Goal: Task Accomplishment & Management: Manage account settings

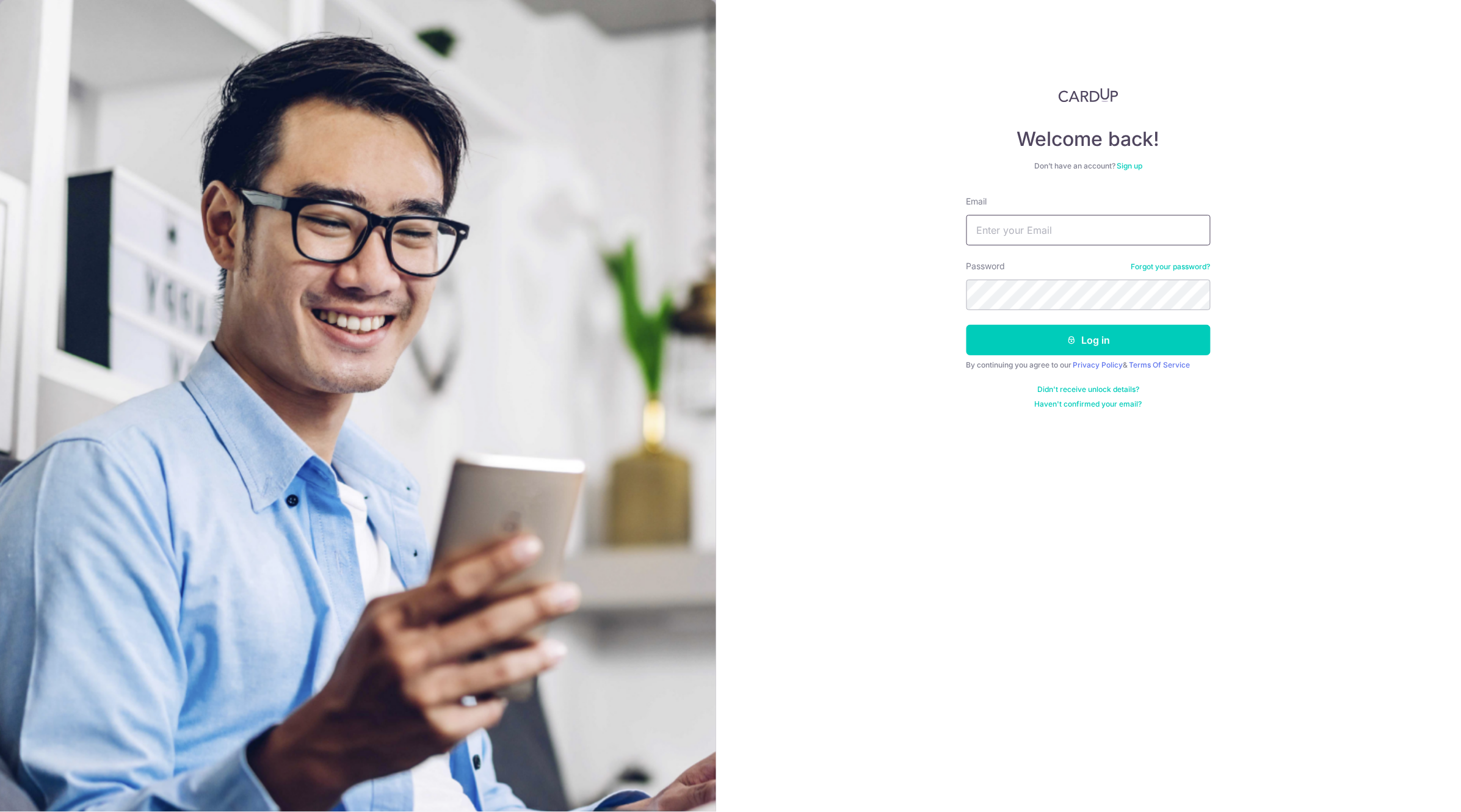
click at [1059, 232] on input "Email" at bounding box center [1088, 230] width 244 height 30
type input "[EMAIL_ADDRESS][DOMAIN_NAME]"
click at [966, 325] on button "Log in" at bounding box center [1088, 340] width 244 height 30
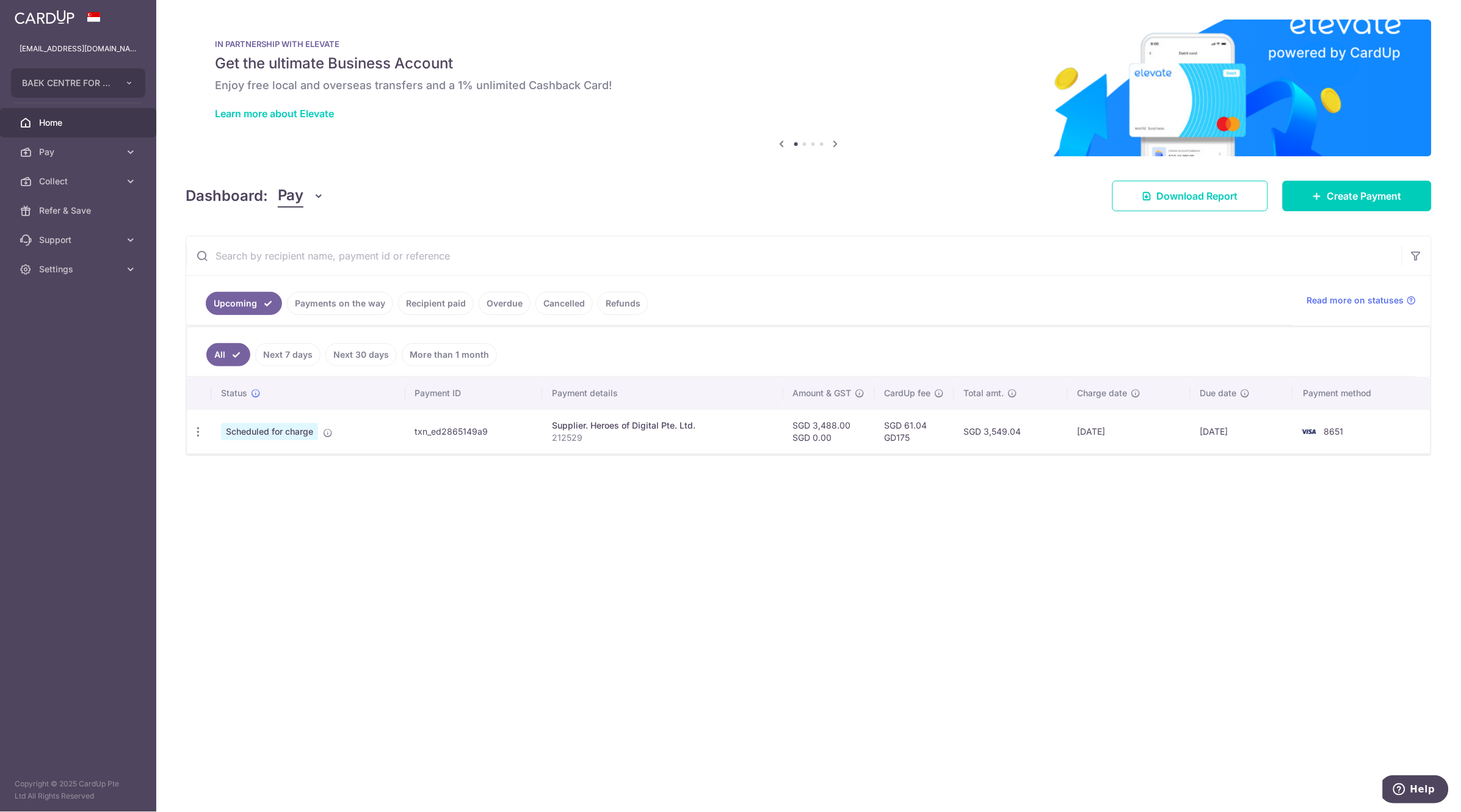
click at [233, 301] on link "Upcoming" at bounding box center [244, 303] width 77 height 23
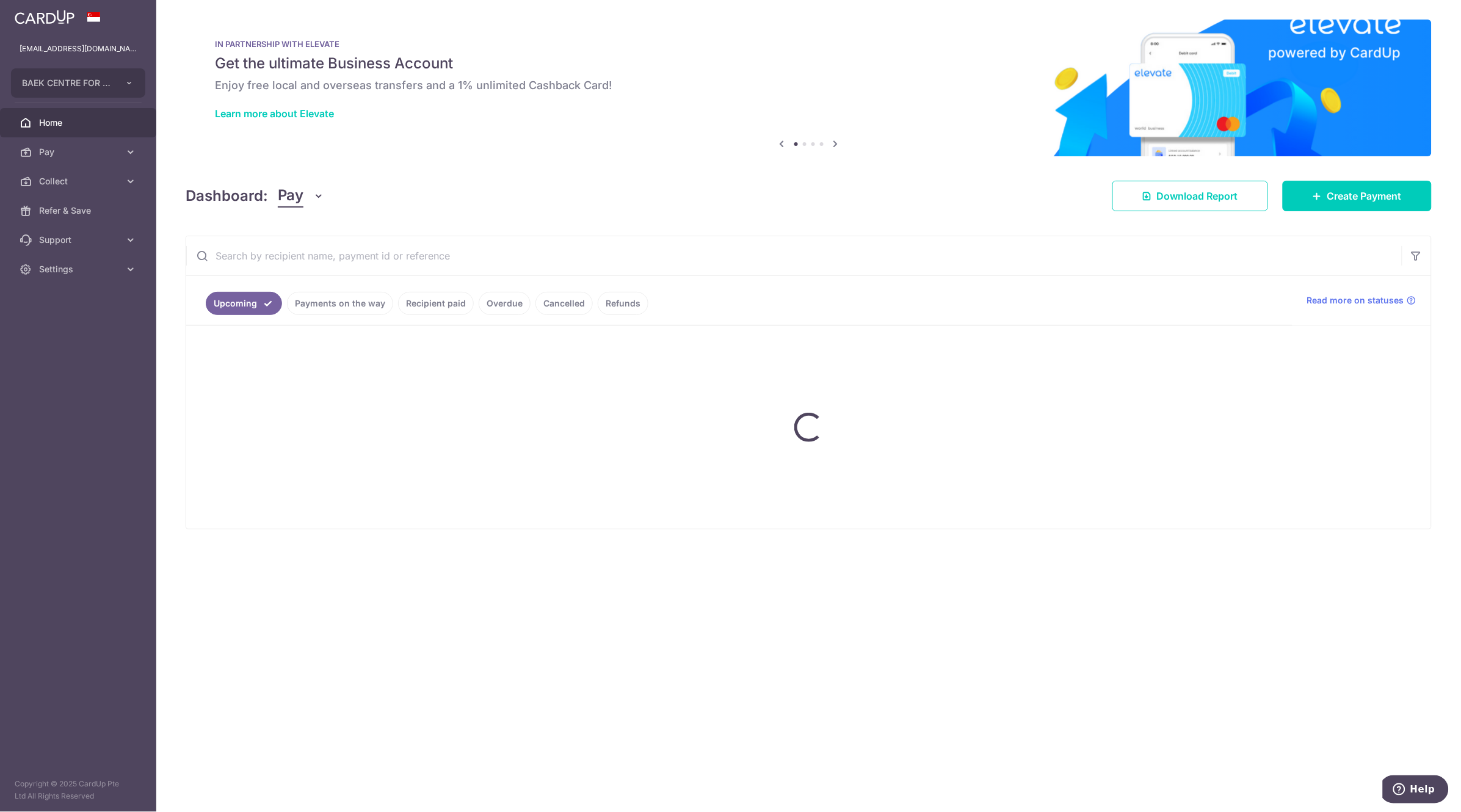
click at [341, 305] on ul "Upcoming Payments on the way Recipient paid Overdue Cancelled Refunds" at bounding box center [739, 300] width 1106 height 49
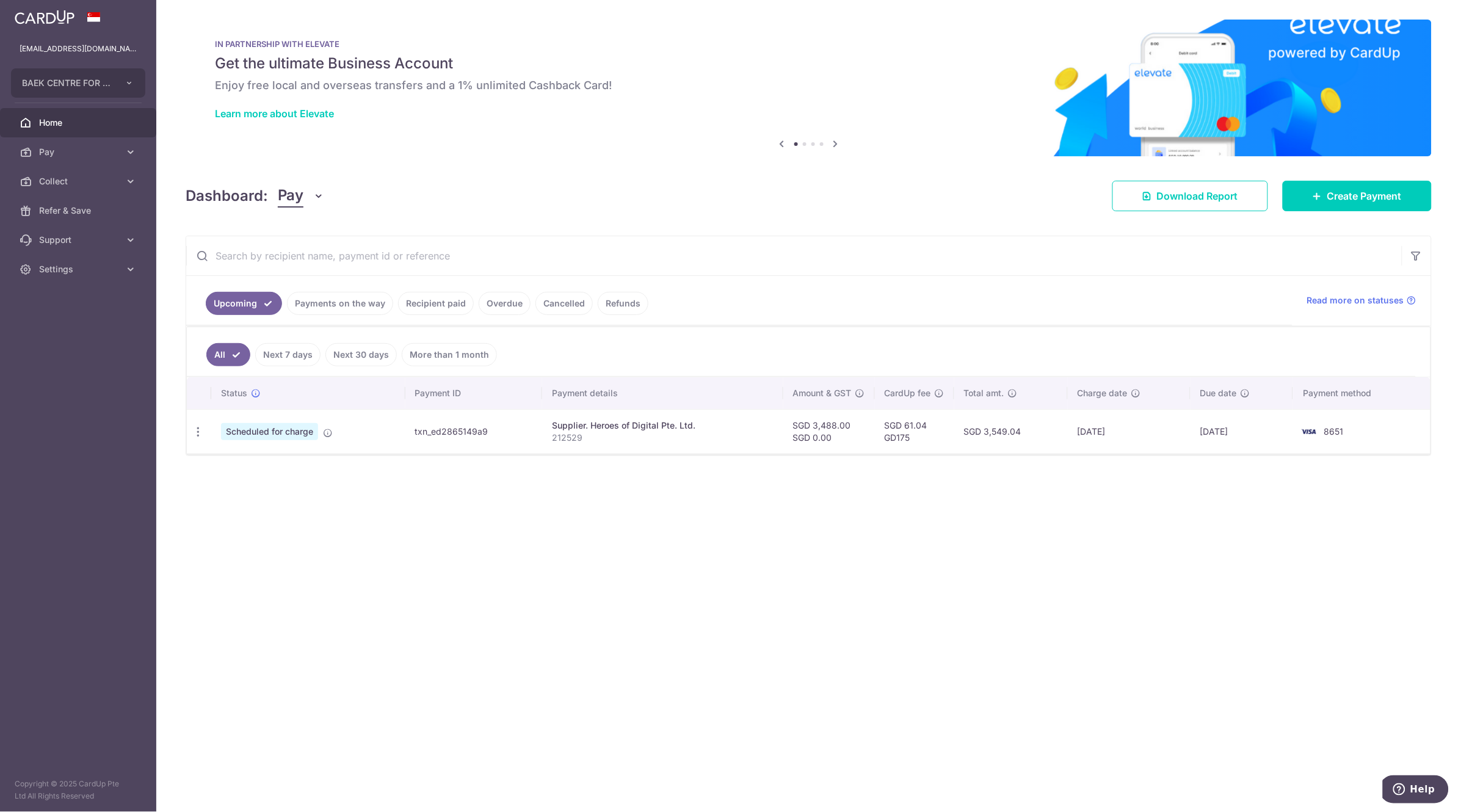
click at [424, 307] on link "Recipient paid" at bounding box center [435, 303] width 76 height 23
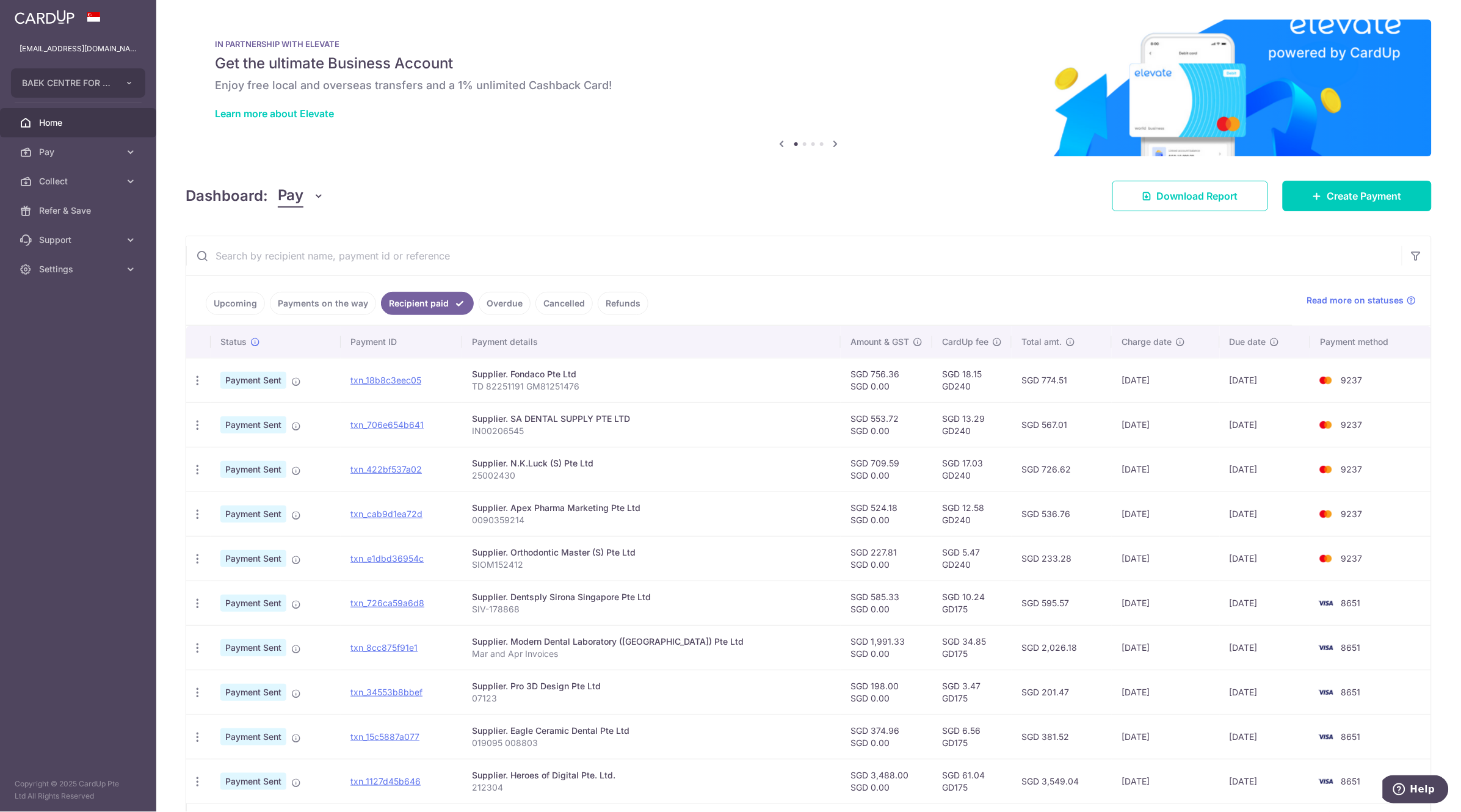
click at [553, 303] on link "Cancelled" at bounding box center [564, 303] width 57 height 23
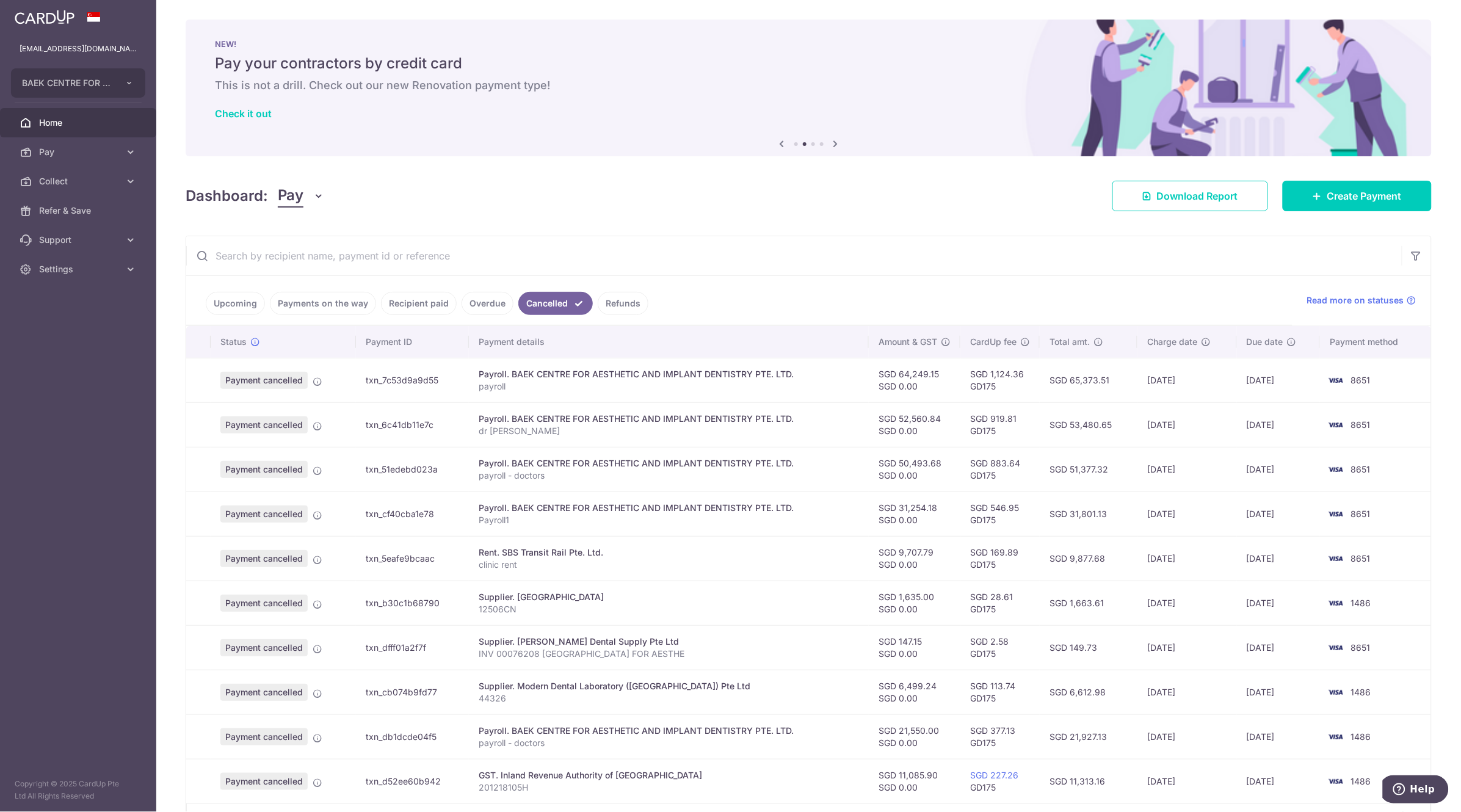
click at [237, 299] on link "Upcoming" at bounding box center [235, 303] width 59 height 23
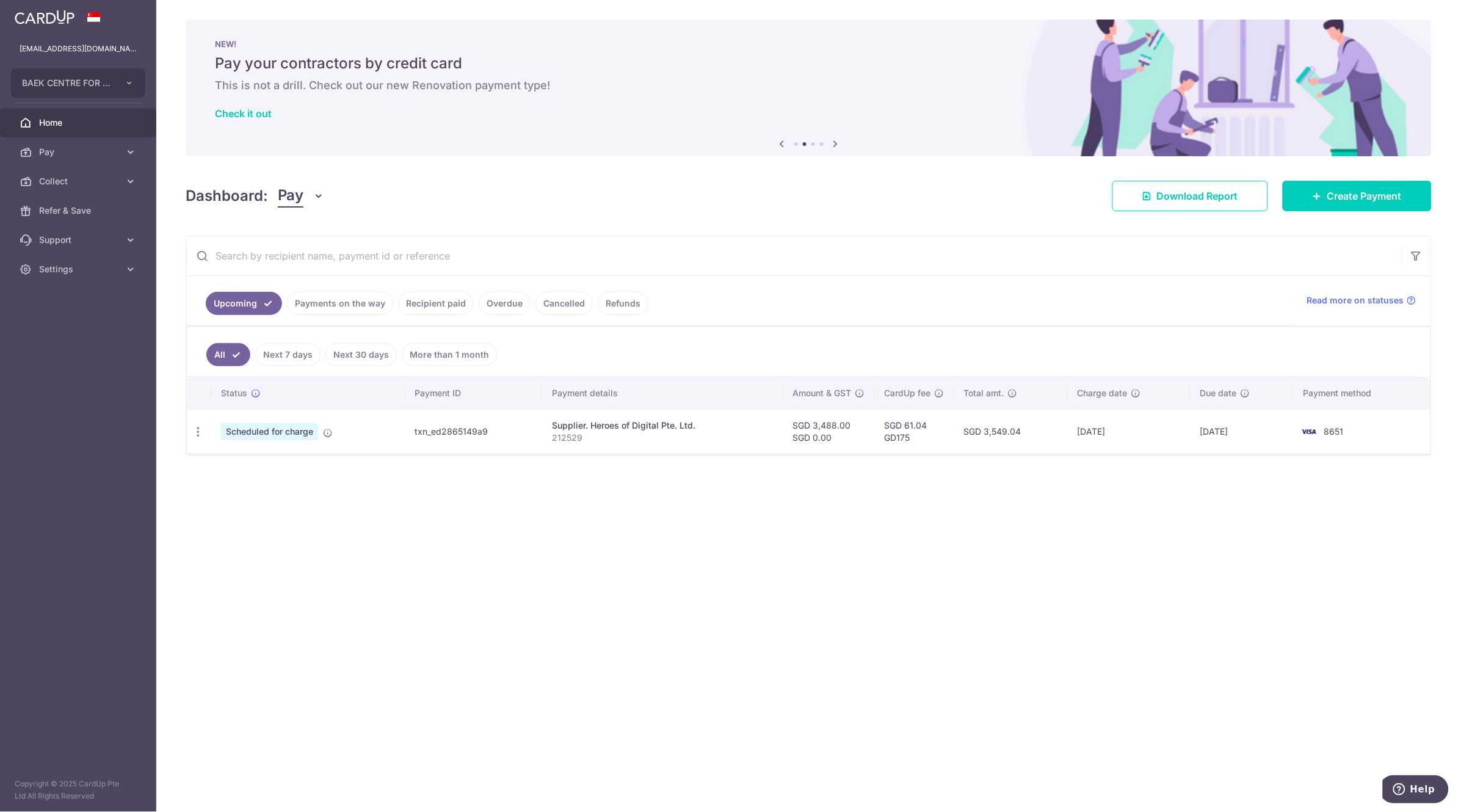
click at [613, 307] on link "Refunds" at bounding box center [623, 303] width 51 height 23
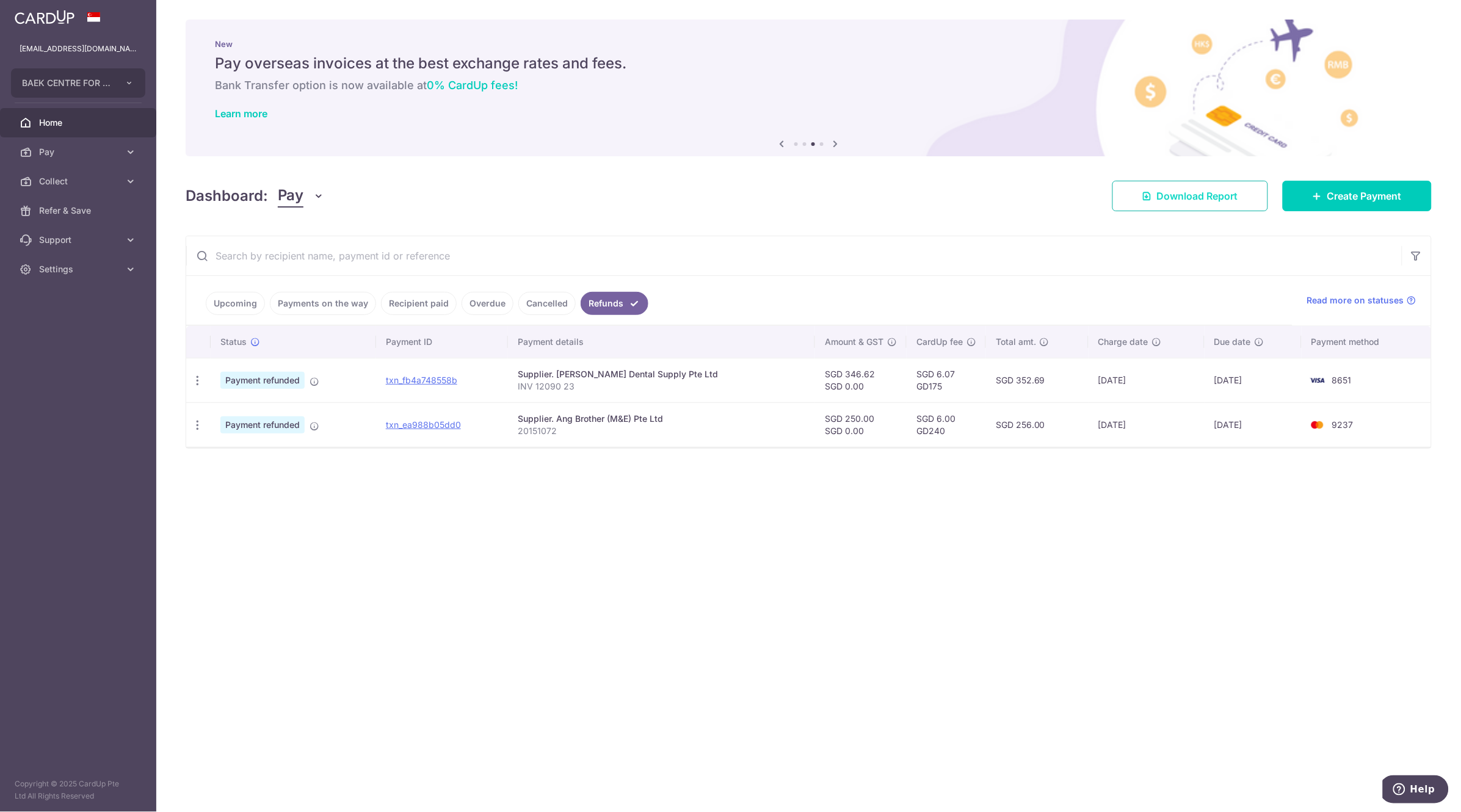
click at [1231, 199] on span "Download Report" at bounding box center [1197, 196] width 81 height 15
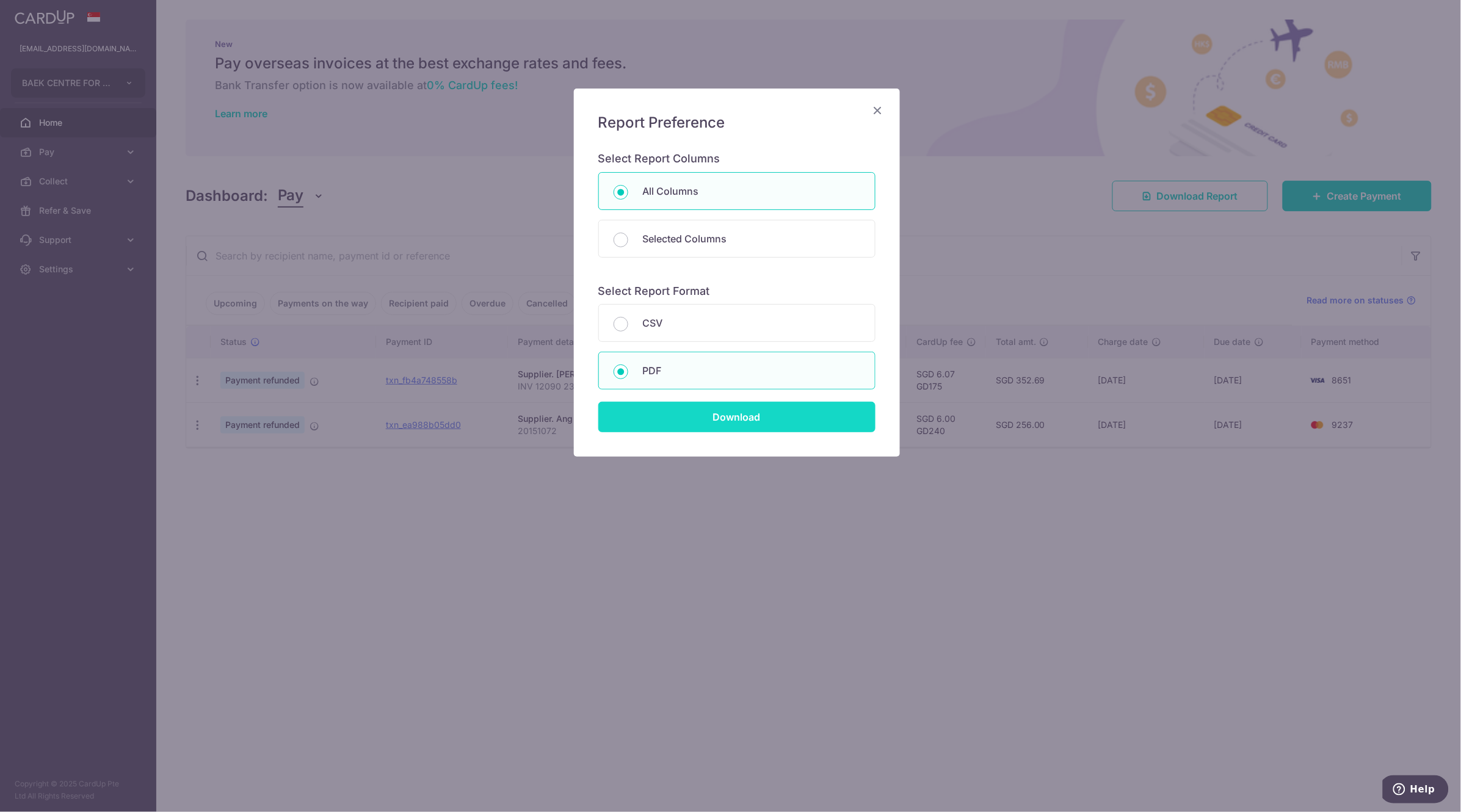
click at [737, 414] on input "Download" at bounding box center [737, 417] width 277 height 30
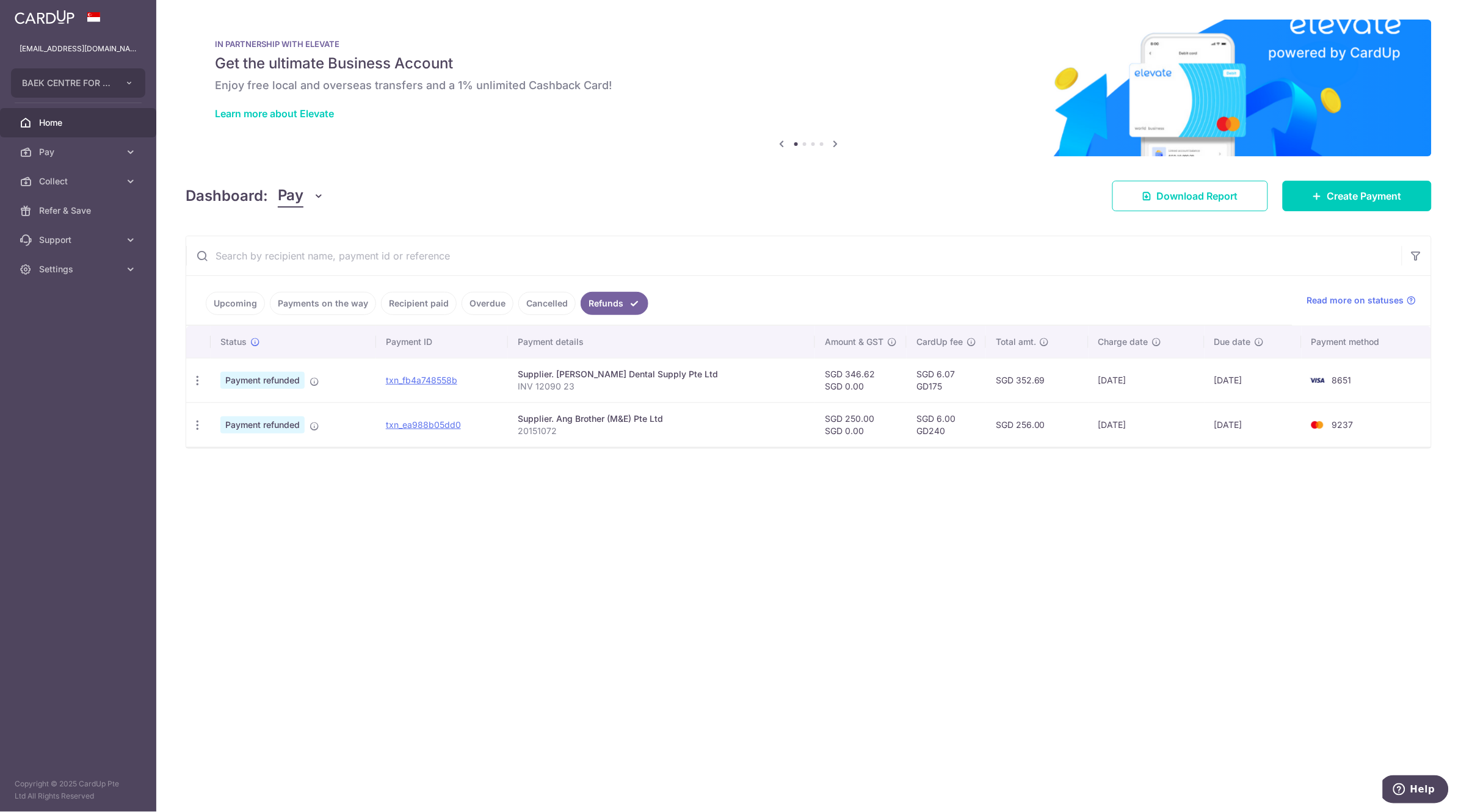
drag, startPoint x: 493, startPoint y: 143, endPoint x: 295, endPoint y: 208, distance: 208.4
click at [482, 144] on img at bounding box center [808, 88] width 1246 height 137
drag, startPoint x: 129, startPoint y: 263, endPoint x: 130, endPoint y: 279, distance: 16.0
click at [129, 264] on icon at bounding box center [131, 269] width 13 height 13
click at [64, 324] on span "Logout" at bounding box center [79, 328] width 80 height 13
